Goal: Task Accomplishment & Management: Use online tool/utility

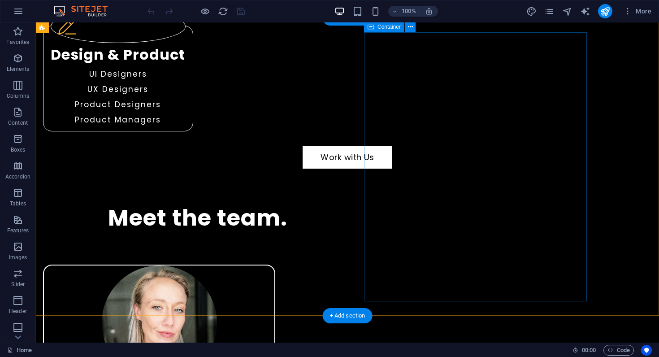
scroll to position [1612, 0]
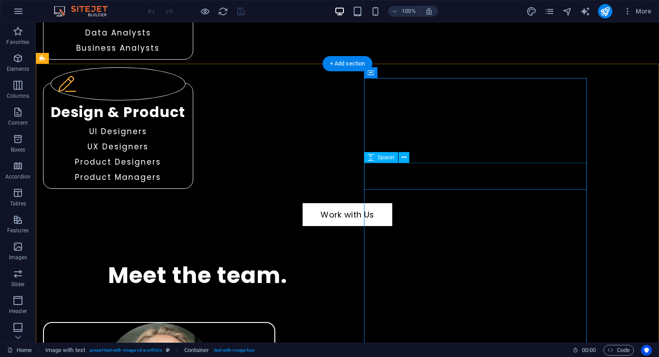
scroll to position [1557, 0]
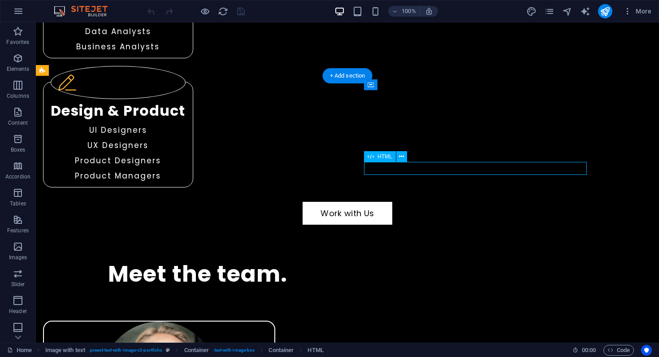
select select "px"
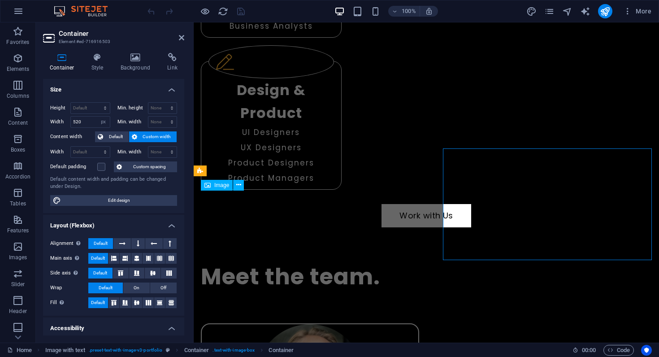
scroll to position [1580, 0]
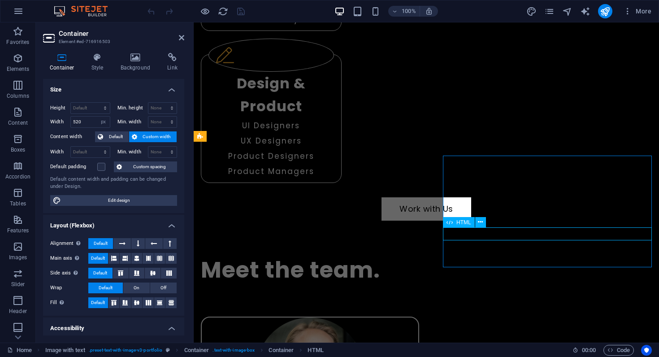
scroll to position [1586, 0]
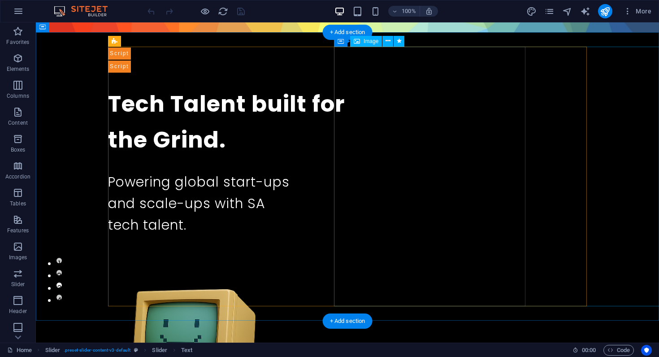
scroll to position [0, 0]
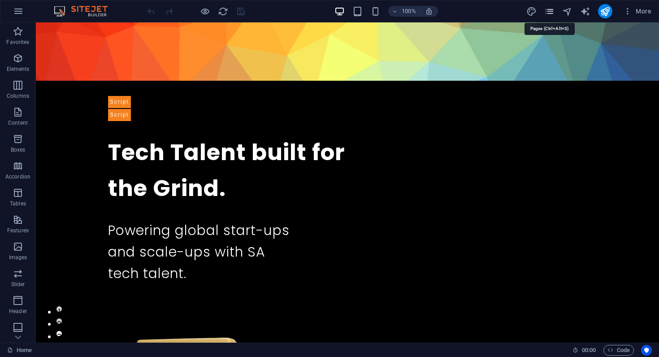
click at [549, 13] on icon "pages" at bounding box center [549, 11] width 10 height 10
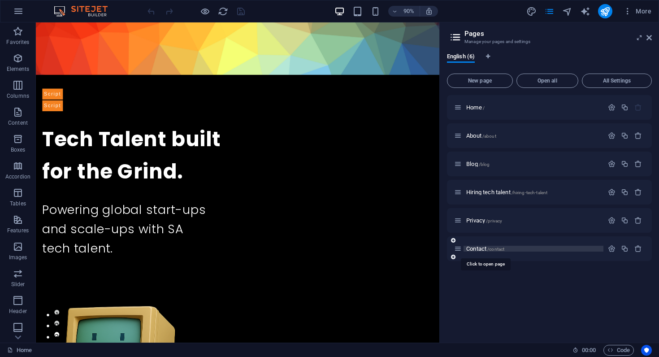
click at [472, 248] on span "Contact /contact" at bounding box center [485, 248] width 38 height 7
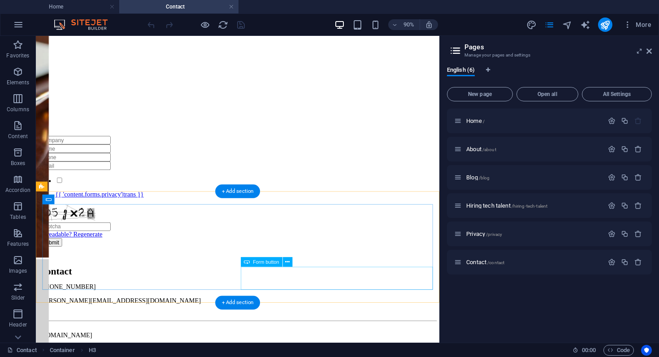
scroll to position [160, 0]
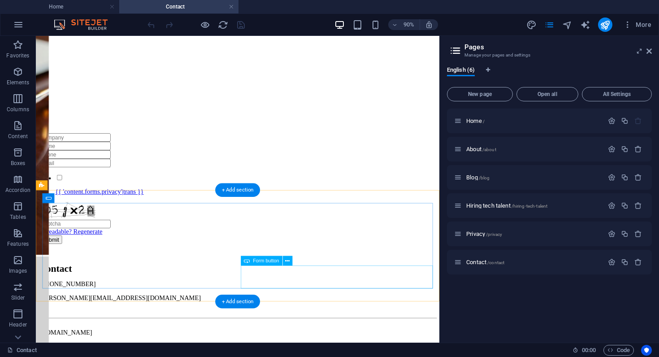
click at [325, 267] on div "Submit" at bounding box center [259, 261] width 441 height 9
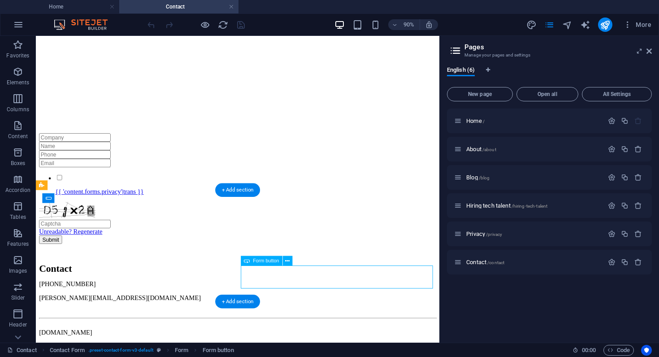
click at [325, 267] on div "Submit" at bounding box center [259, 261] width 441 height 9
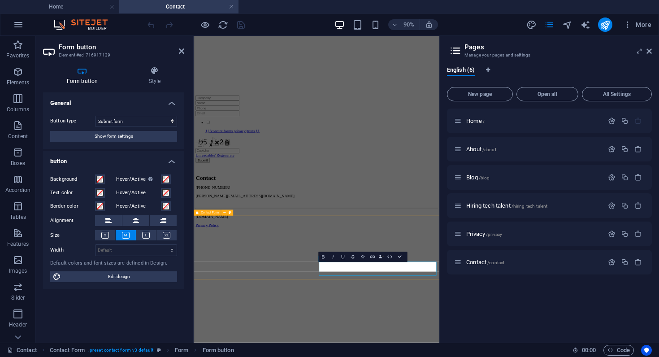
scroll to position [4, 0]
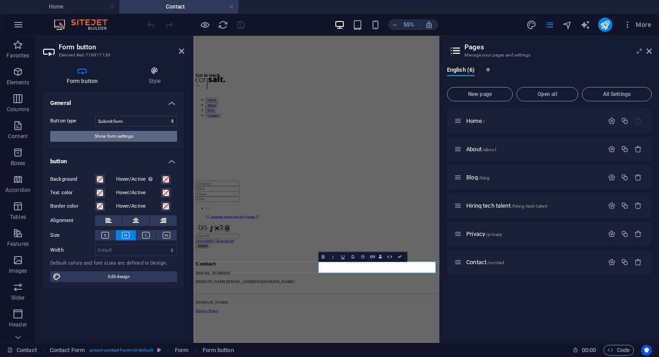
click at [80, 140] on button "Show form settings" at bounding box center [113, 136] width 127 height 11
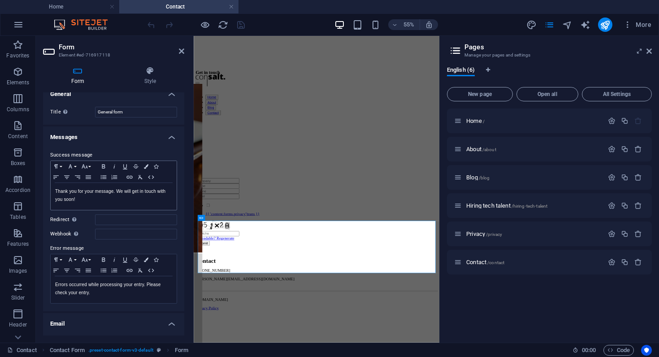
scroll to position [0, 0]
